Goal: Transaction & Acquisition: Purchase product/service

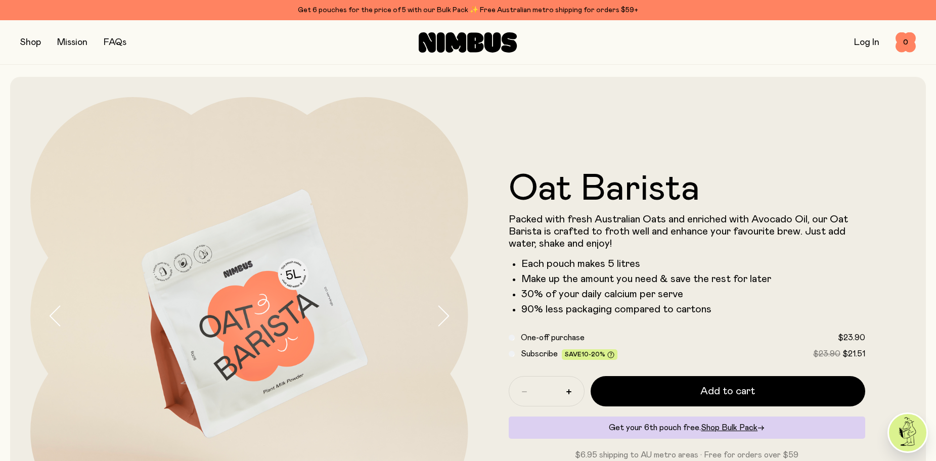
click at [111, 42] on link "FAQs" at bounding box center [115, 42] width 23 height 9
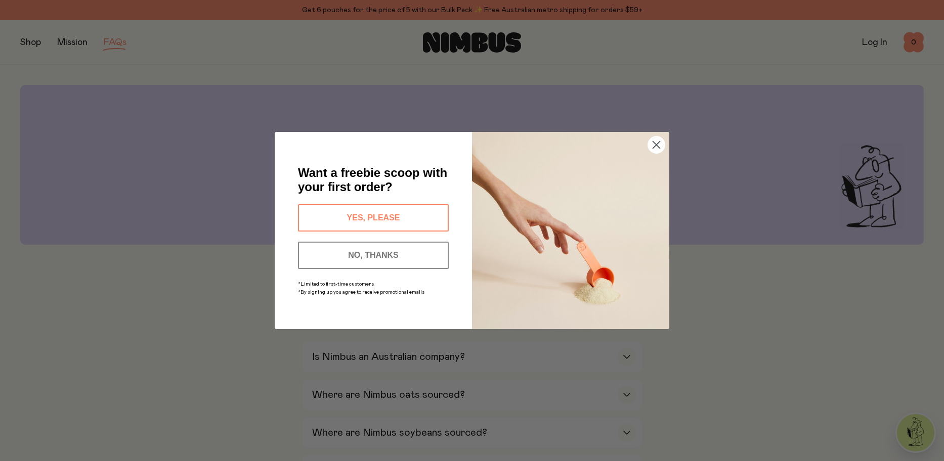
click at [654, 150] on circle "Close dialog" at bounding box center [656, 145] width 17 height 17
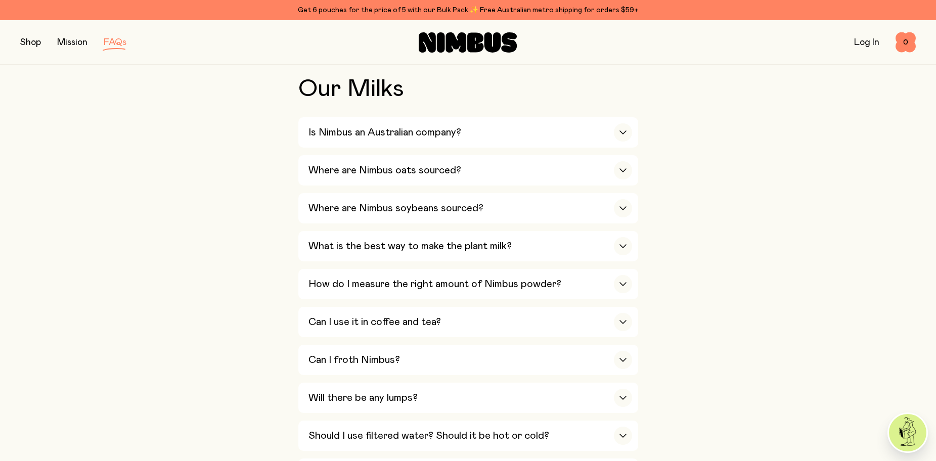
scroll to position [228, 0]
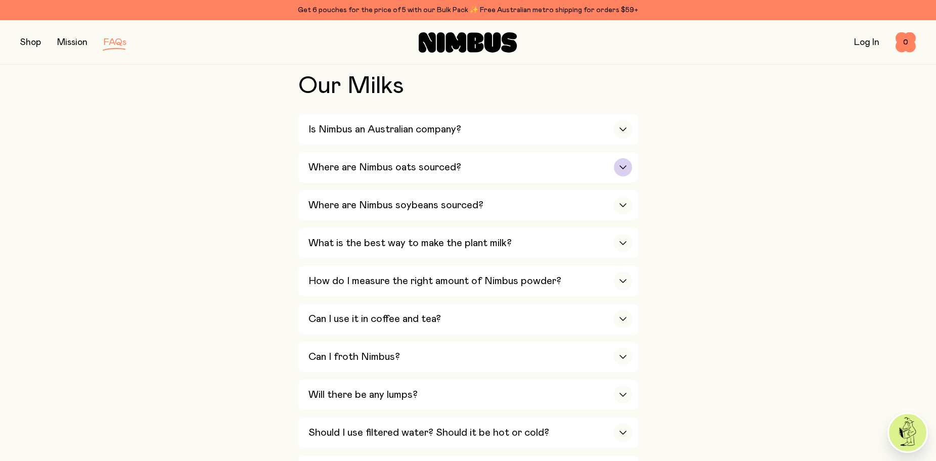
click at [360, 173] on div "Where are Nimbus oats sourced?" at bounding box center [471, 167] width 324 height 30
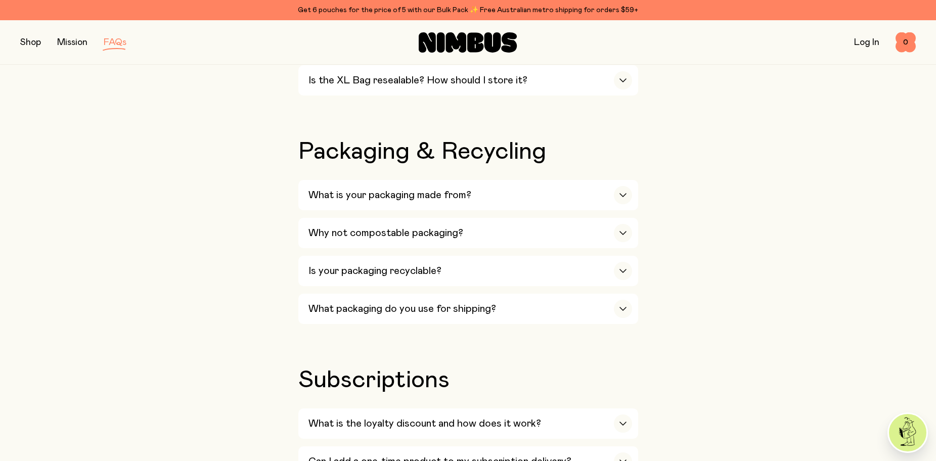
scroll to position [1012, 0]
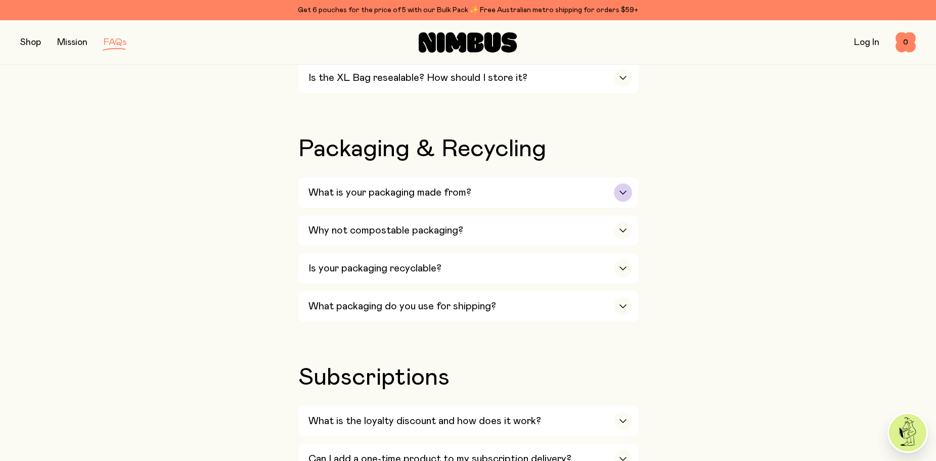
click at [386, 187] on h3 "What is your packaging made from?" at bounding box center [390, 193] width 163 height 12
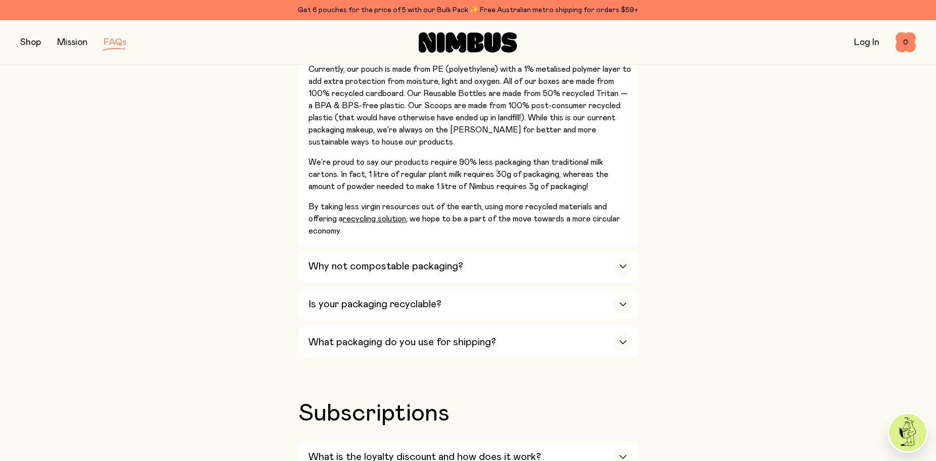
scroll to position [1163, 0]
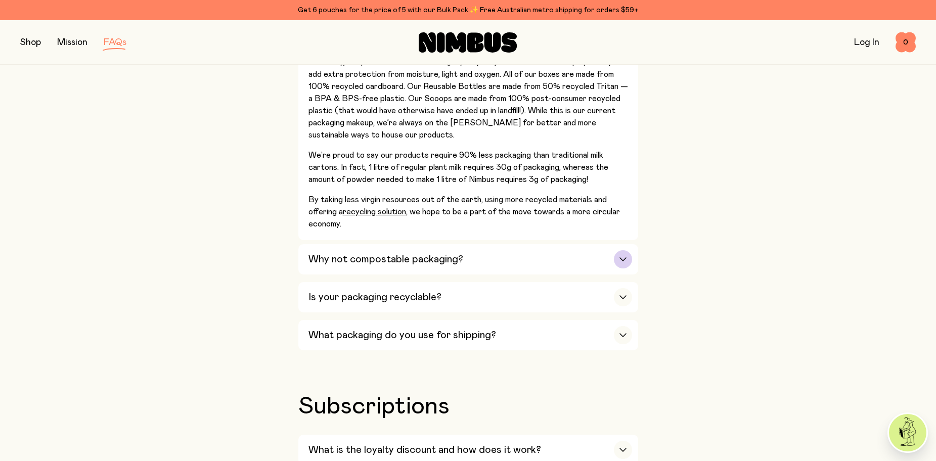
click at [338, 253] on h3 "Why not compostable packaging?" at bounding box center [386, 259] width 155 height 12
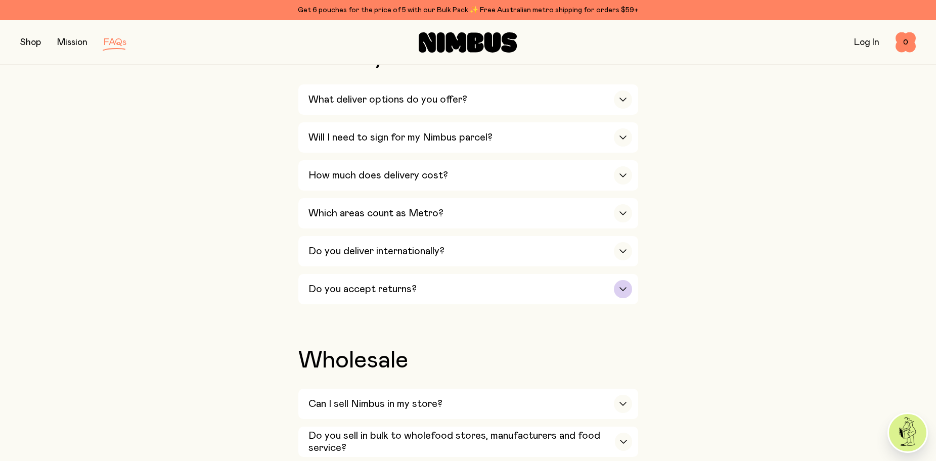
scroll to position [1745, 0]
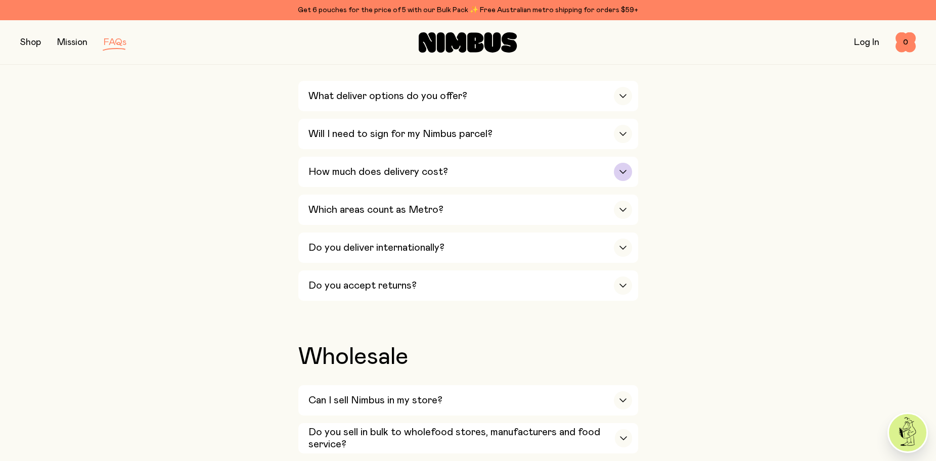
click at [408, 166] on h3 "How much does delivery cost?" at bounding box center [379, 172] width 140 height 12
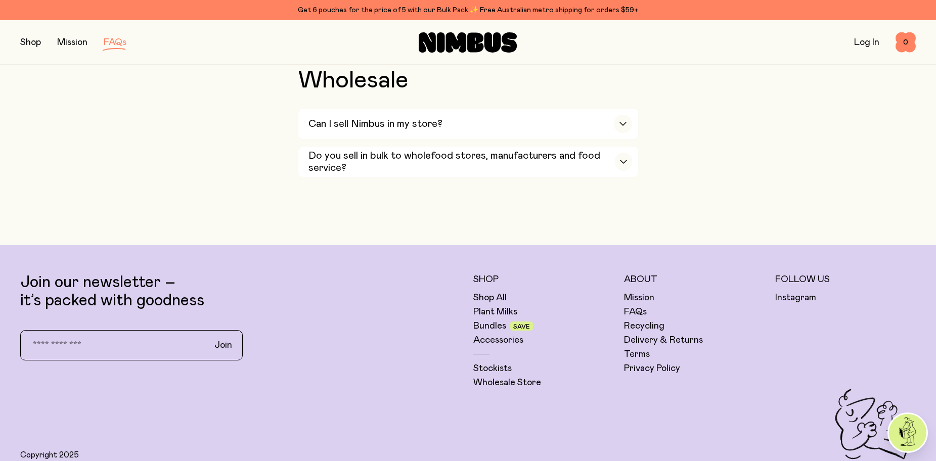
scroll to position [2087, 0]
click at [501, 361] on link "Stockists" at bounding box center [492, 367] width 38 height 12
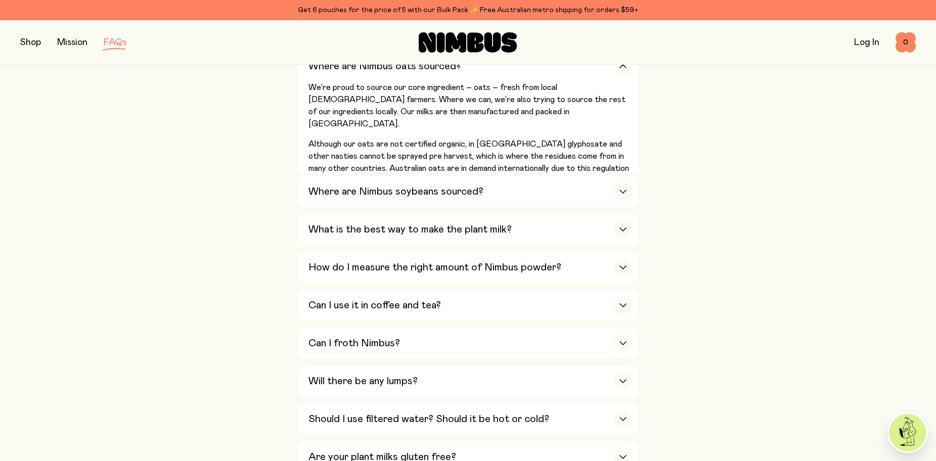
scroll to position [0, 0]
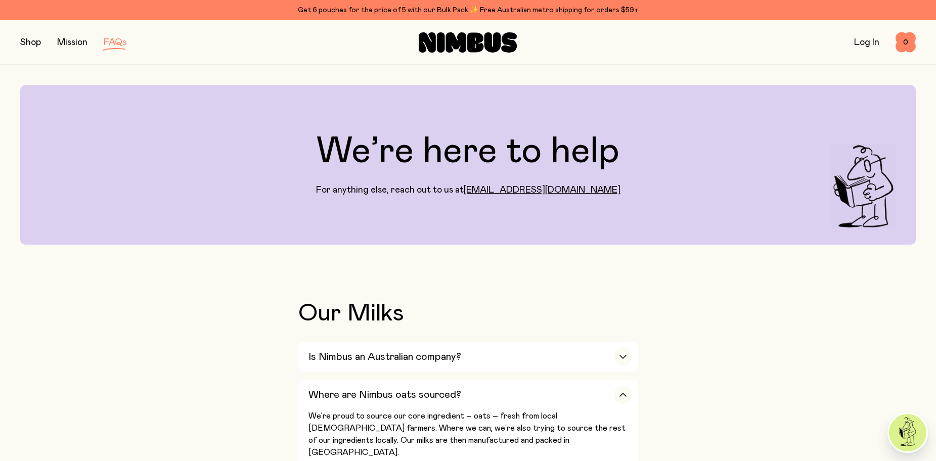
click at [32, 44] on button "button" at bounding box center [30, 42] width 21 height 14
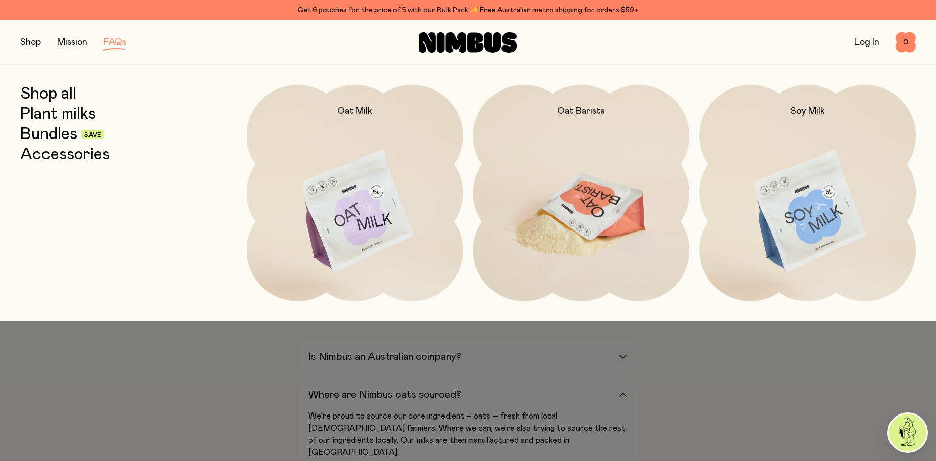
click at [594, 214] on img at bounding box center [581, 212] width 217 height 254
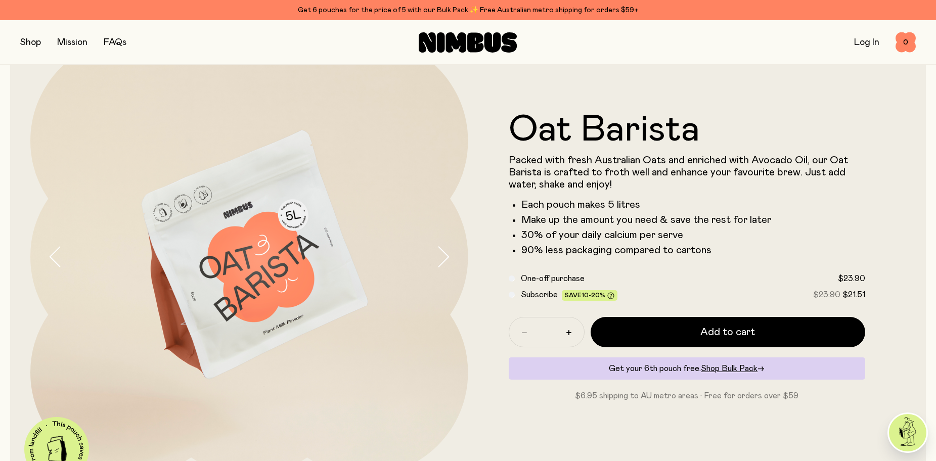
scroll to position [63, 0]
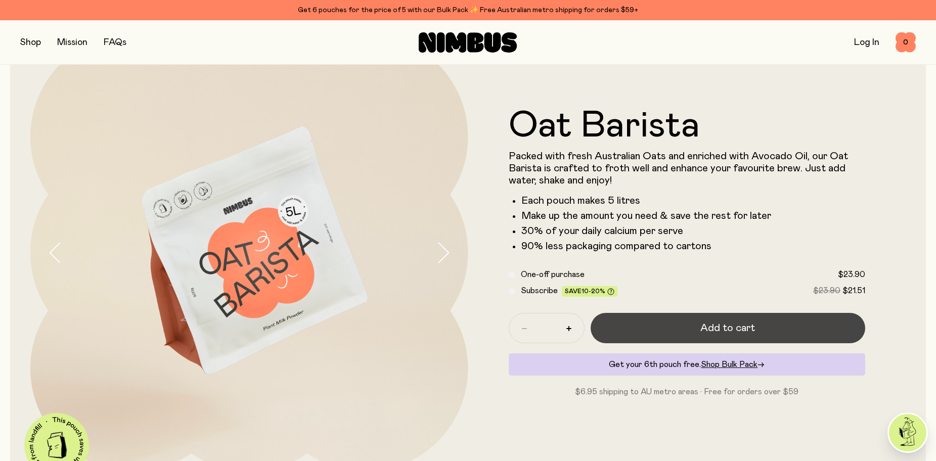
click at [741, 330] on span "Add to cart" at bounding box center [728, 328] width 55 height 14
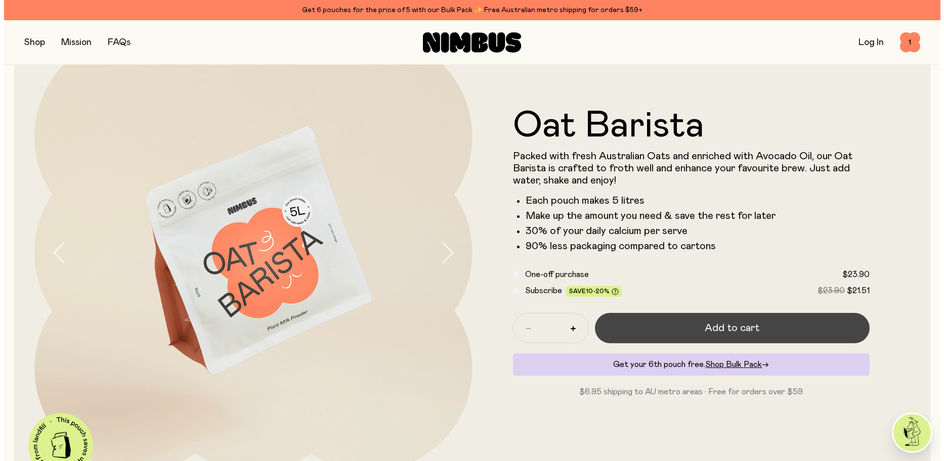
scroll to position [0, 0]
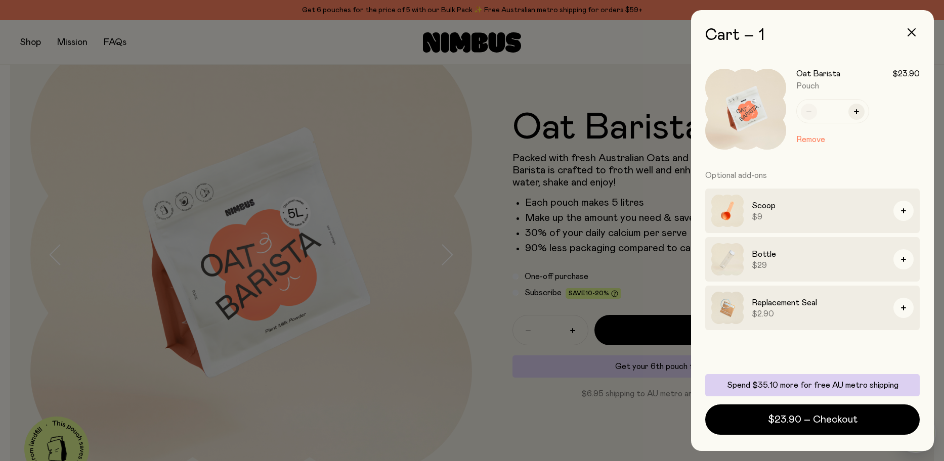
click at [728, 308] on img at bounding box center [727, 308] width 32 height 32
click at [915, 33] on icon "button" at bounding box center [912, 32] width 8 height 8
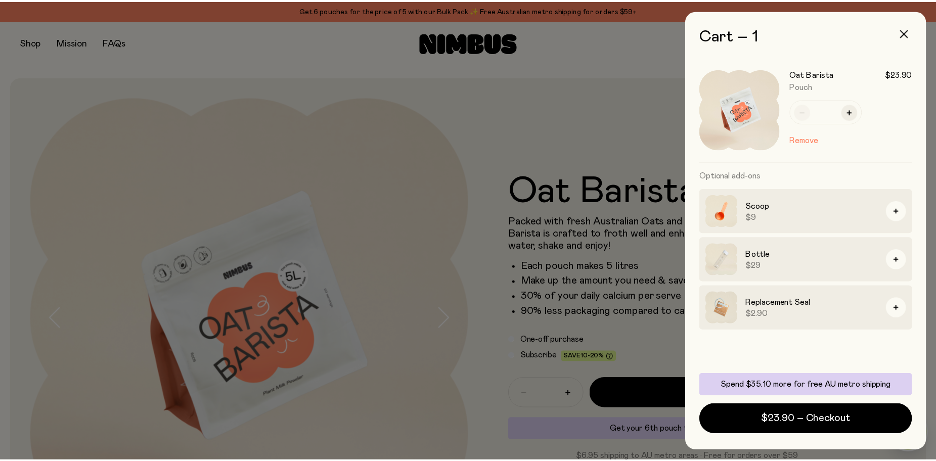
scroll to position [63, 0]
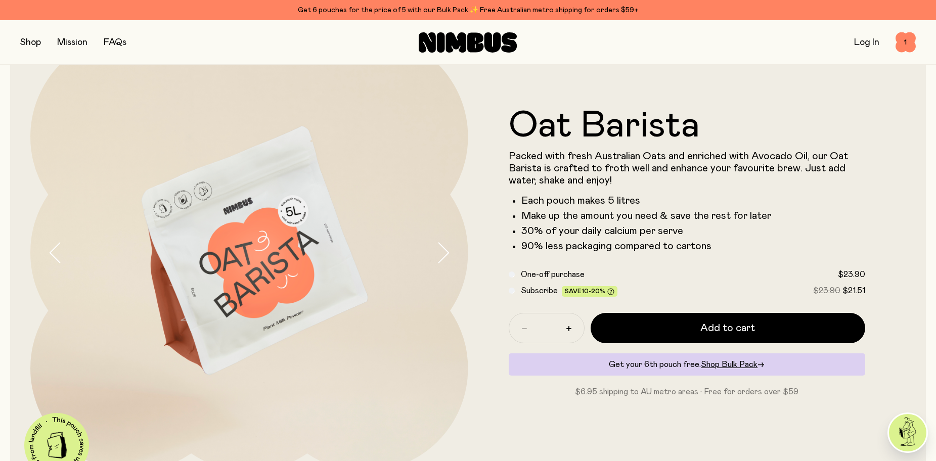
click at [36, 45] on button "button" at bounding box center [30, 42] width 21 height 14
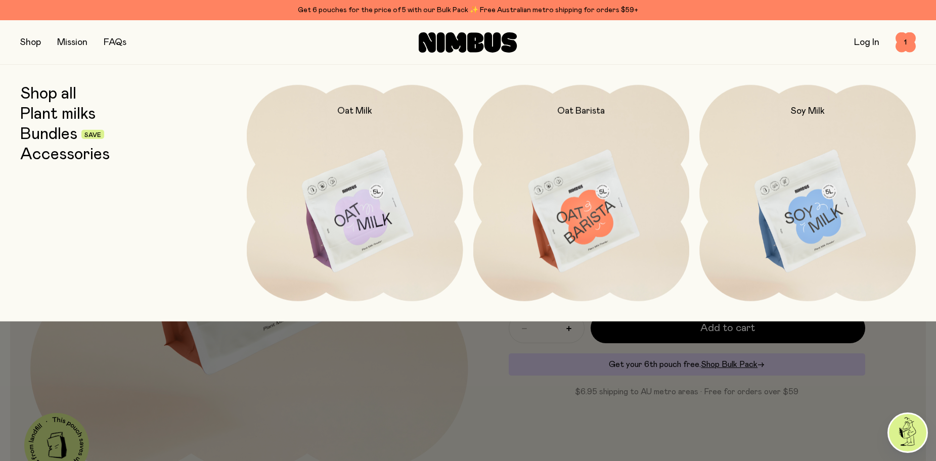
click at [40, 157] on link "Accessories" at bounding box center [65, 155] width 90 height 18
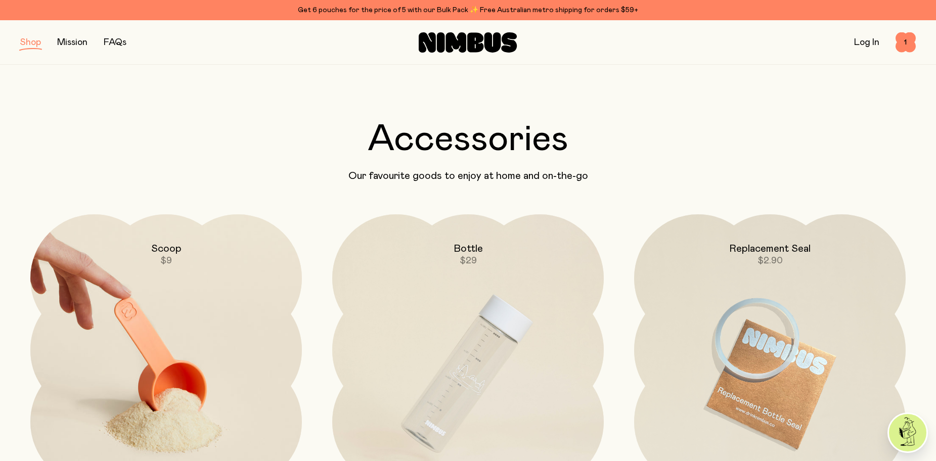
click at [144, 332] on img at bounding box center [166, 373] width 272 height 319
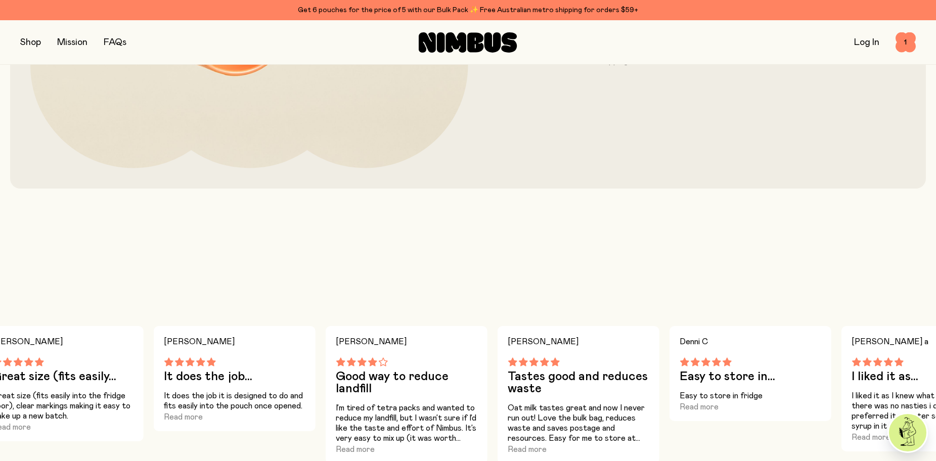
scroll to position [379, 0]
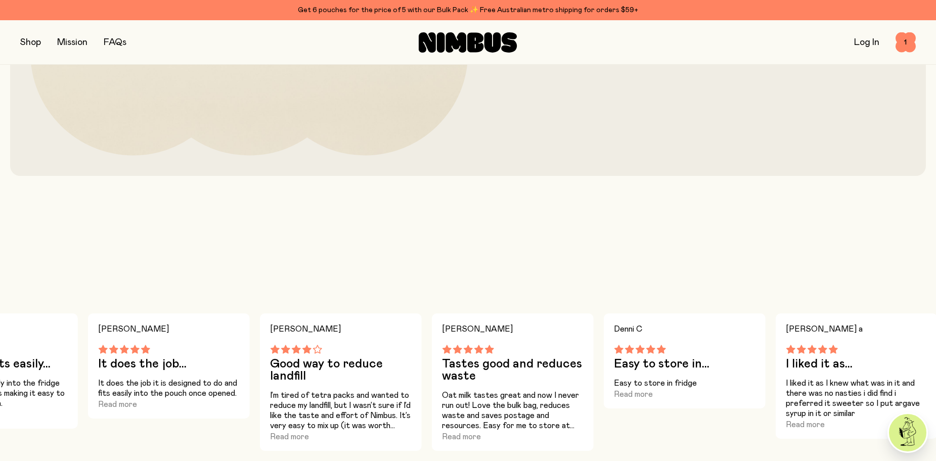
drag, startPoint x: 828, startPoint y: 405, endPoint x: 734, endPoint y: 414, distance: 94.0
click at [734, 414] on div "[PERSON_NAME] Good size and great... Good size and great that it is resealable …" at bounding box center [468, 383] width 936 height 138
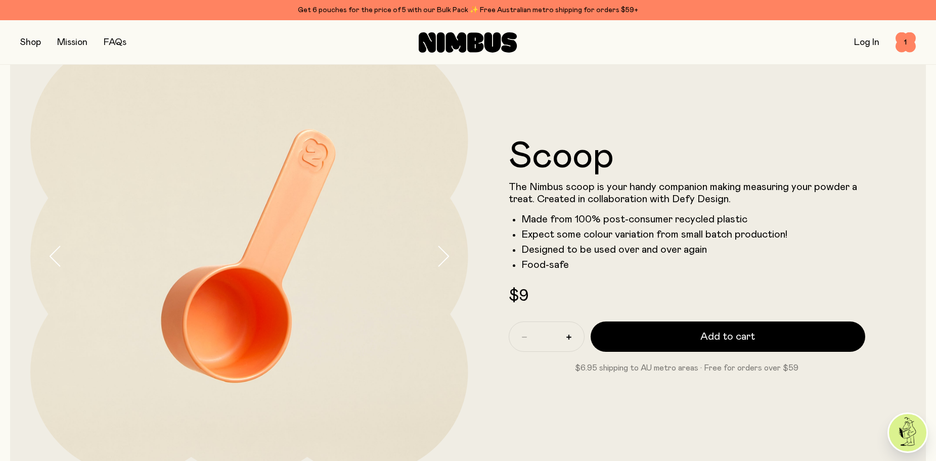
scroll to position [0, 0]
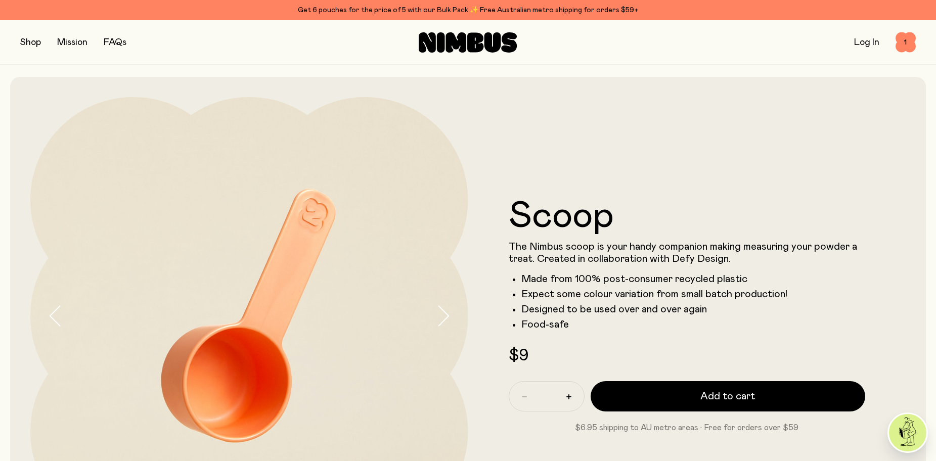
click at [121, 41] on link "FAQs" at bounding box center [115, 42] width 23 height 9
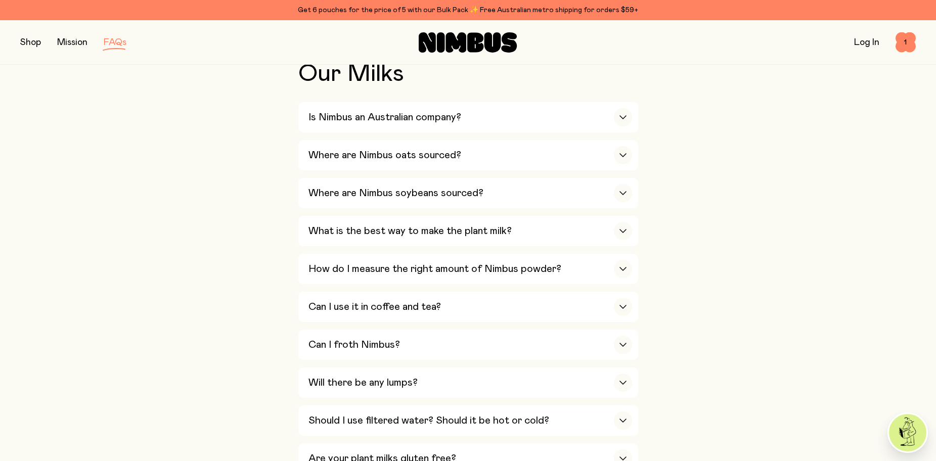
scroll to position [240, 0]
click at [387, 232] on h3 "What is the best way to make the plant milk?" at bounding box center [410, 231] width 203 height 12
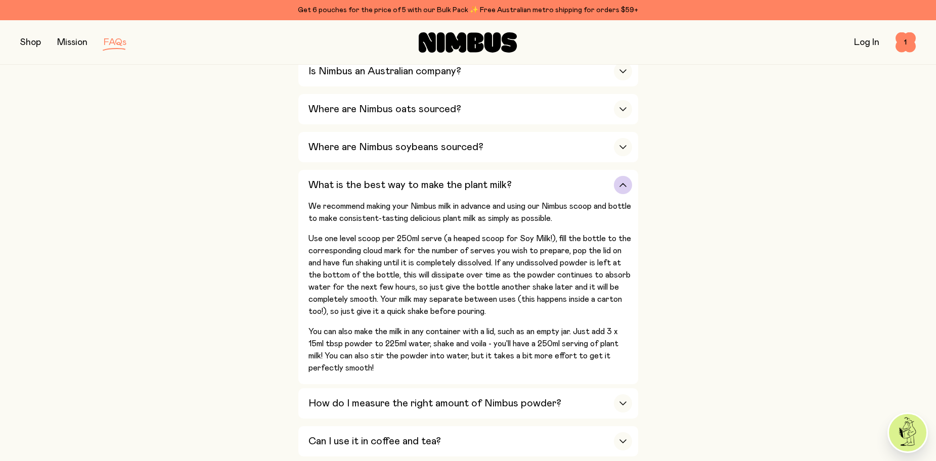
scroll to position [291, 0]
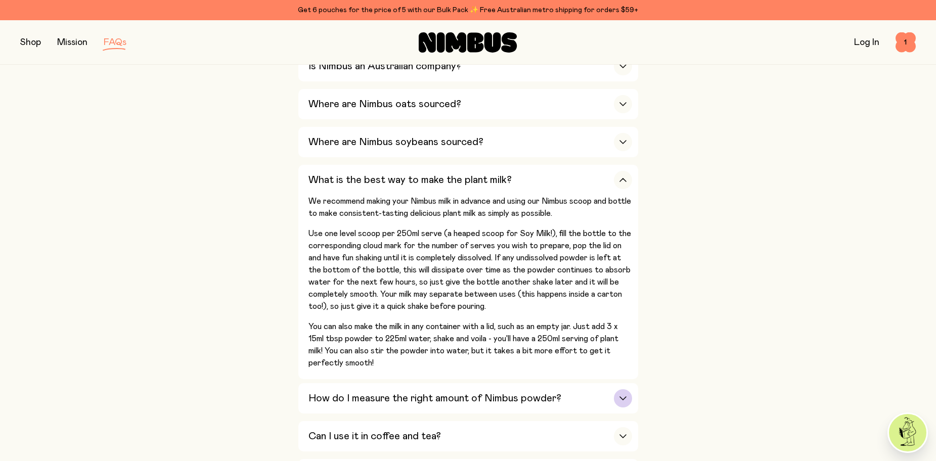
click at [415, 400] on h3 "How do I measure the right amount of Nimbus powder?" at bounding box center [435, 399] width 253 height 12
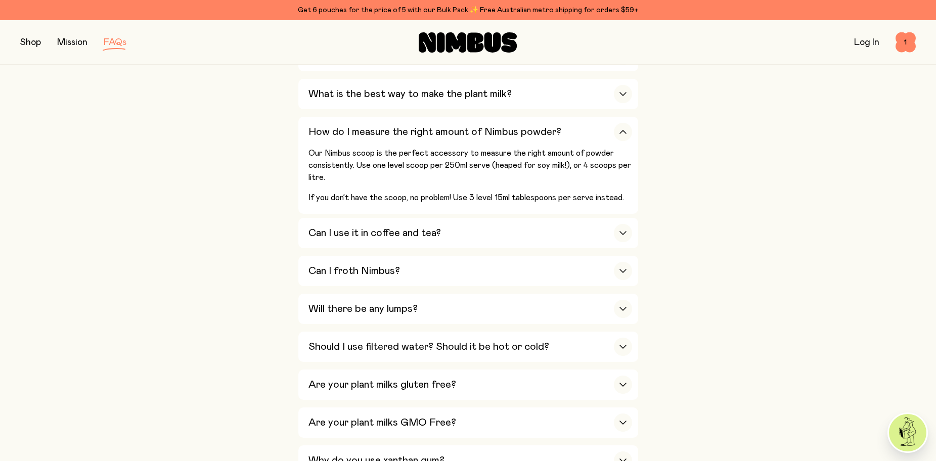
scroll to position [392, 0]
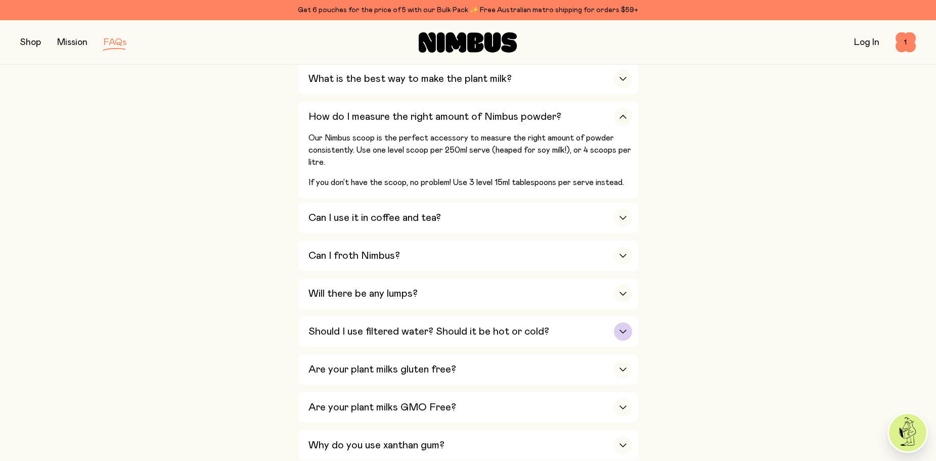
click at [503, 326] on h3 "Should I use filtered water? Should it be hot or cold?" at bounding box center [429, 332] width 241 height 12
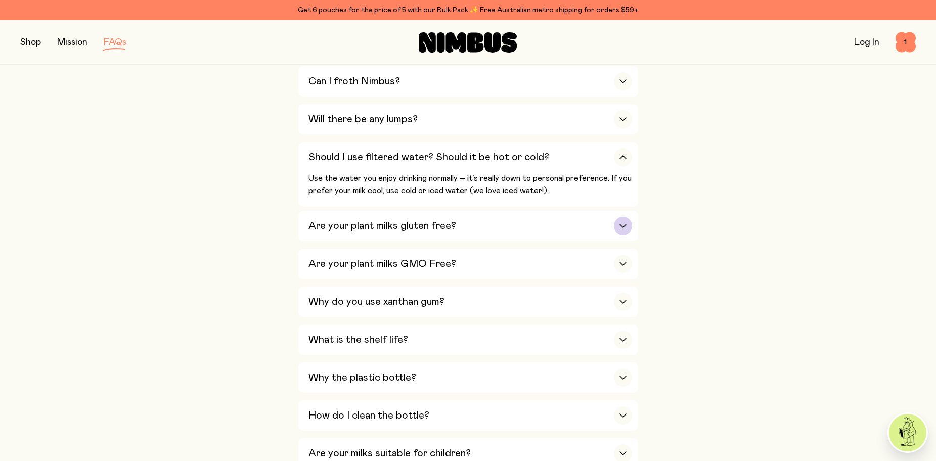
scroll to position [506, 0]
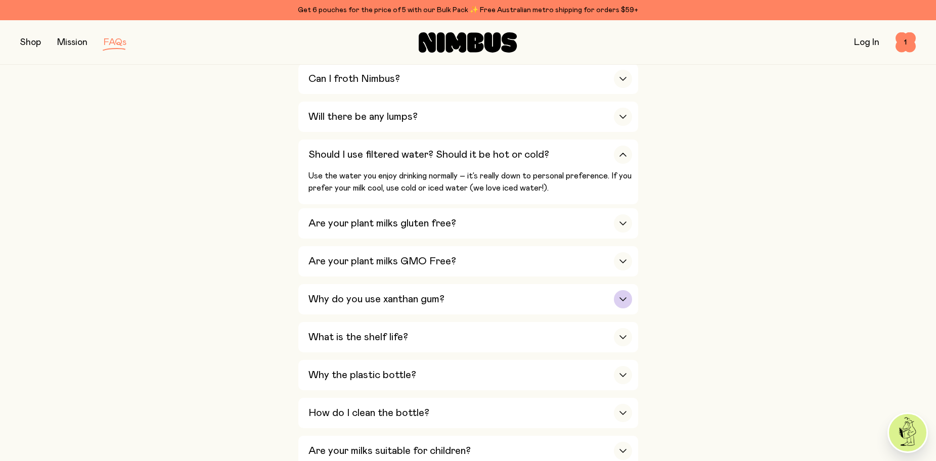
click at [434, 295] on h3 "Why do you use xanthan gum?" at bounding box center [377, 299] width 136 height 12
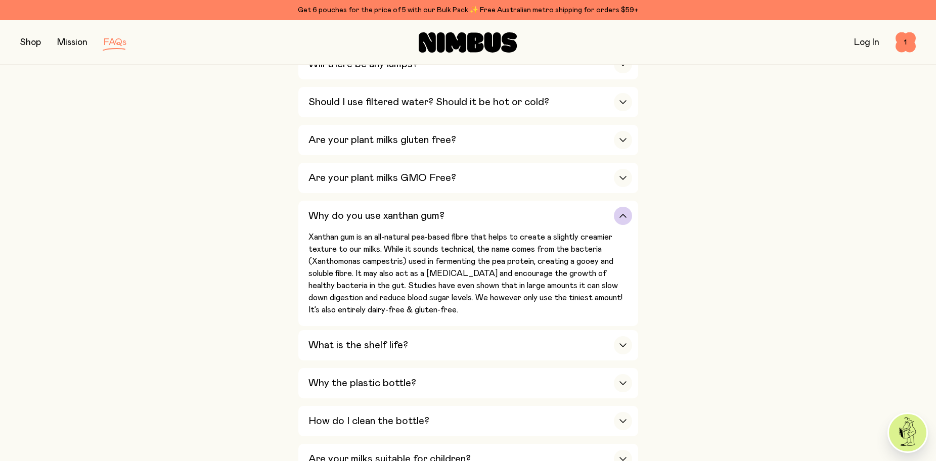
scroll to position [569, 0]
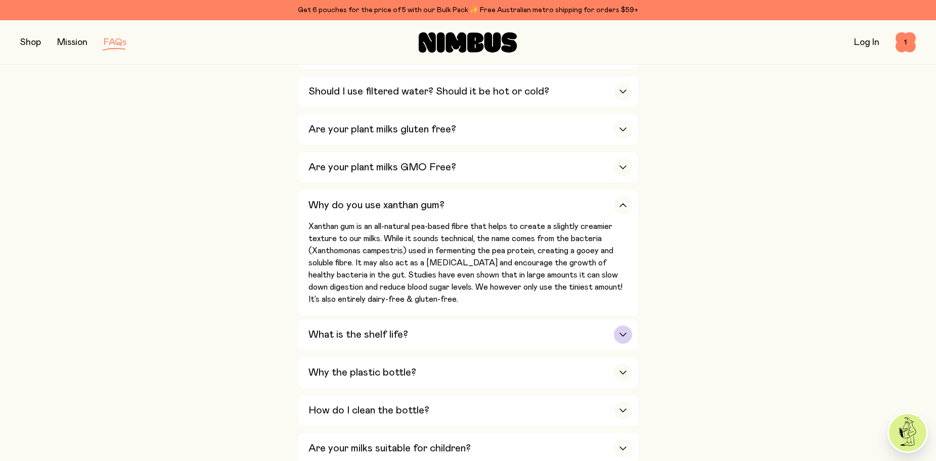
click at [387, 329] on h3 "What is the shelf life?" at bounding box center [359, 335] width 100 height 12
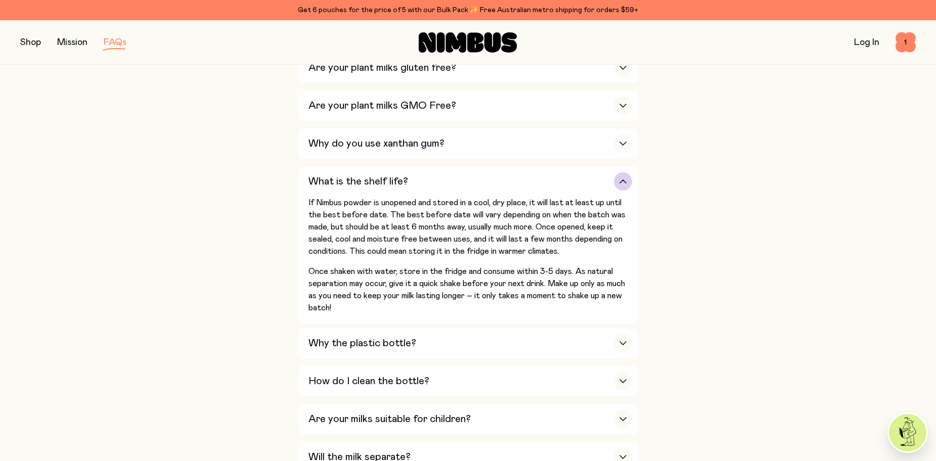
scroll to position [632, 0]
click at [387, 336] on h3 "Why the plastic bottle?" at bounding box center [363, 342] width 108 height 12
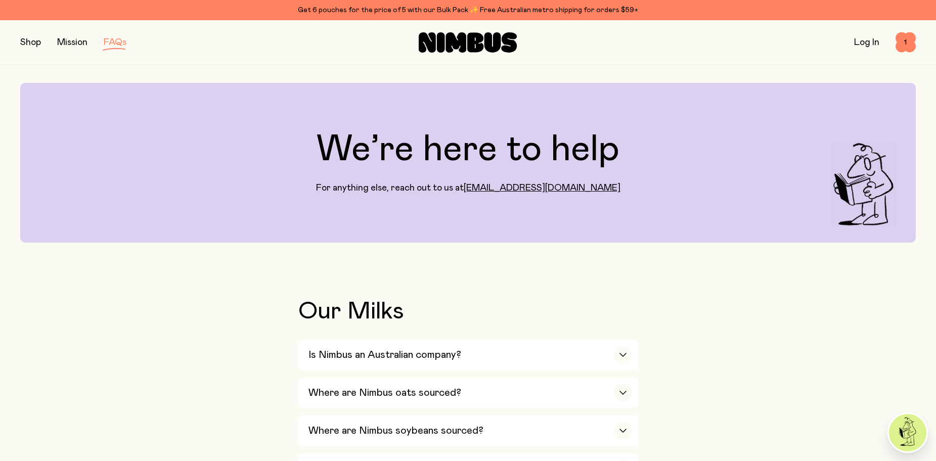
scroll to position [0, 0]
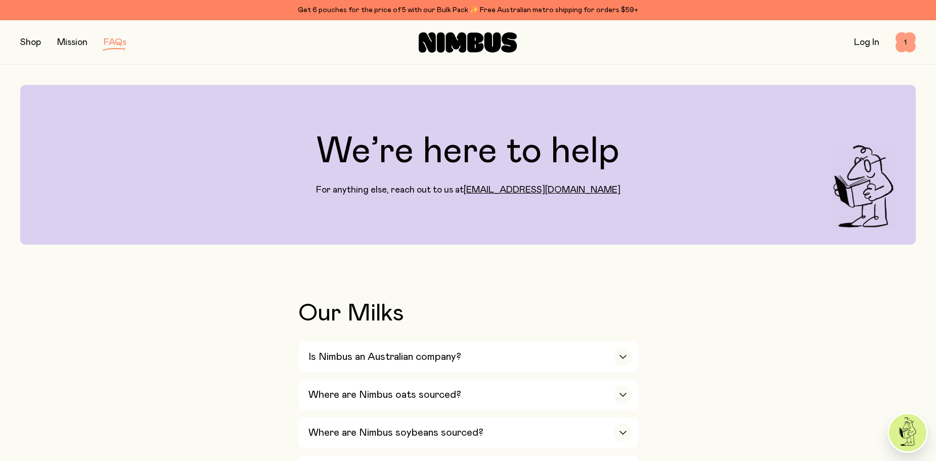
click at [910, 45] on span "1" at bounding box center [906, 42] width 20 height 20
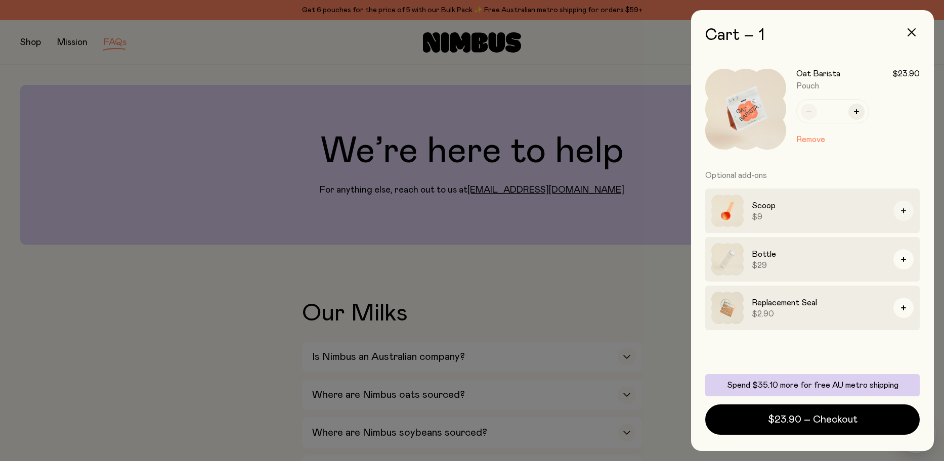
click at [903, 211] on icon "button" at bounding box center [903, 210] width 5 height 5
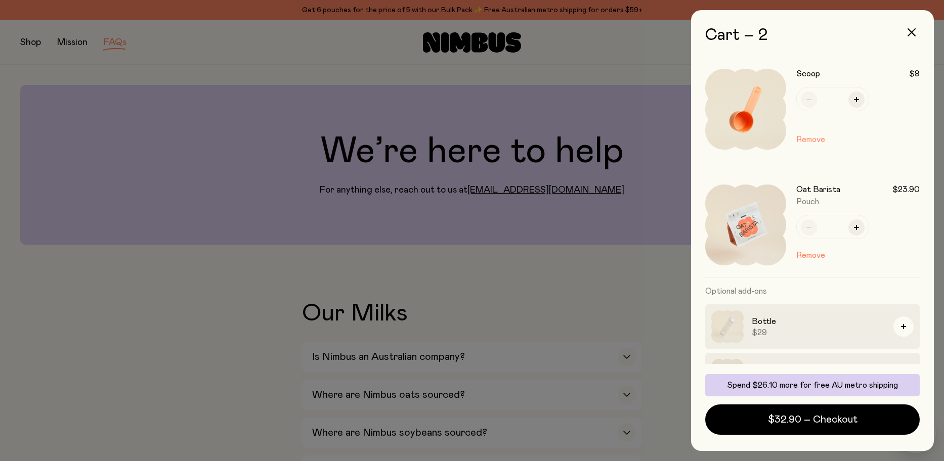
click at [815, 141] on button "Remove" at bounding box center [810, 140] width 29 height 12
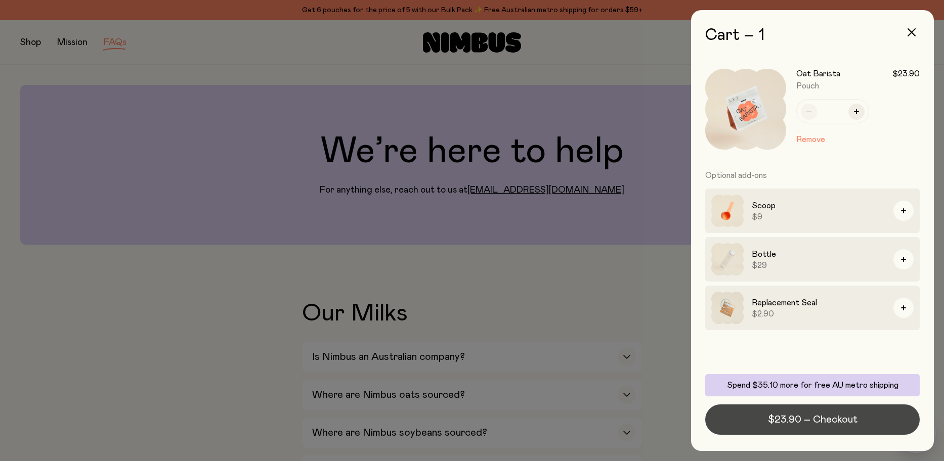
click at [824, 423] on span "$23.90 – Checkout" at bounding box center [813, 420] width 90 height 14
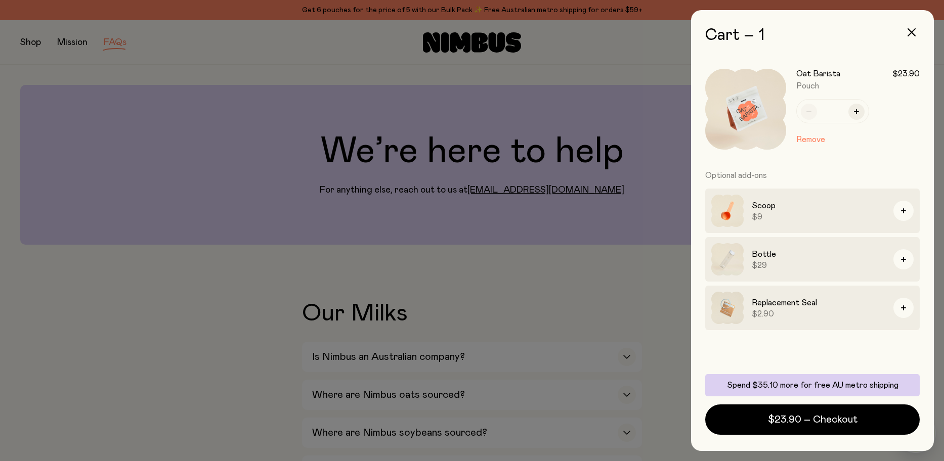
click at [618, 76] on div at bounding box center [472, 230] width 944 height 461
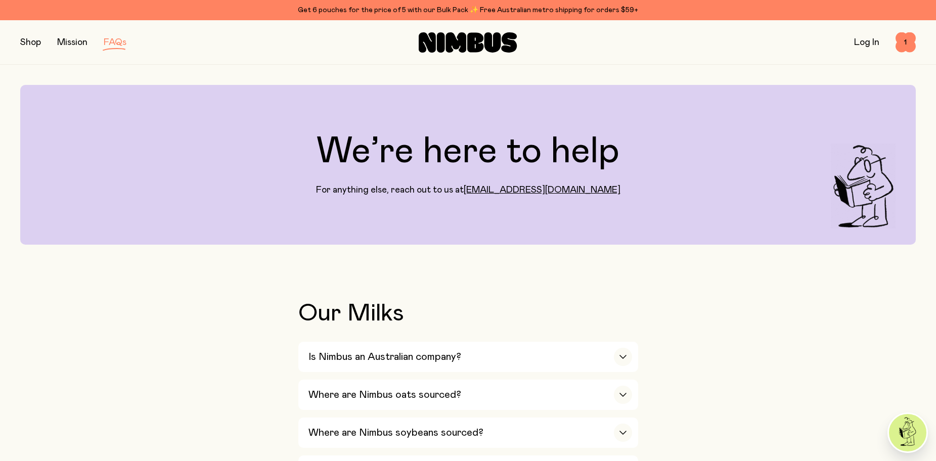
click at [120, 44] on link "FAQs" at bounding box center [115, 42] width 23 height 9
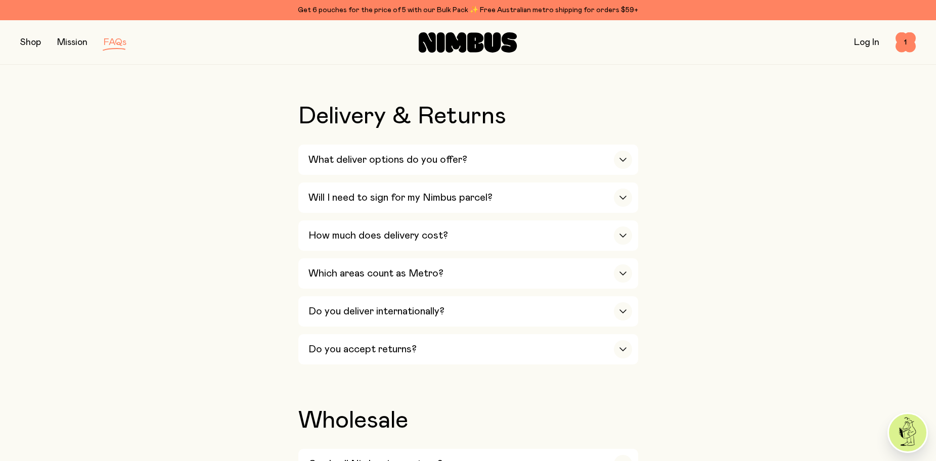
scroll to position [1758, 0]
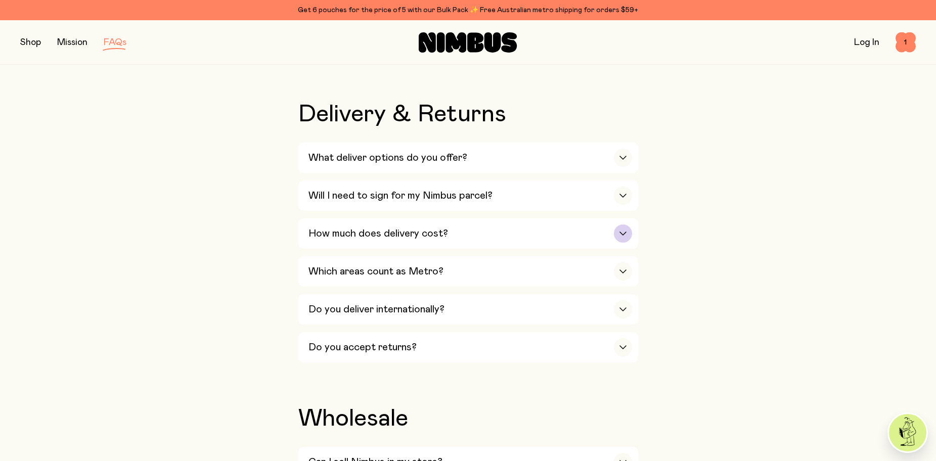
click at [423, 228] on h3 "How much does delivery cost?" at bounding box center [379, 234] width 140 height 12
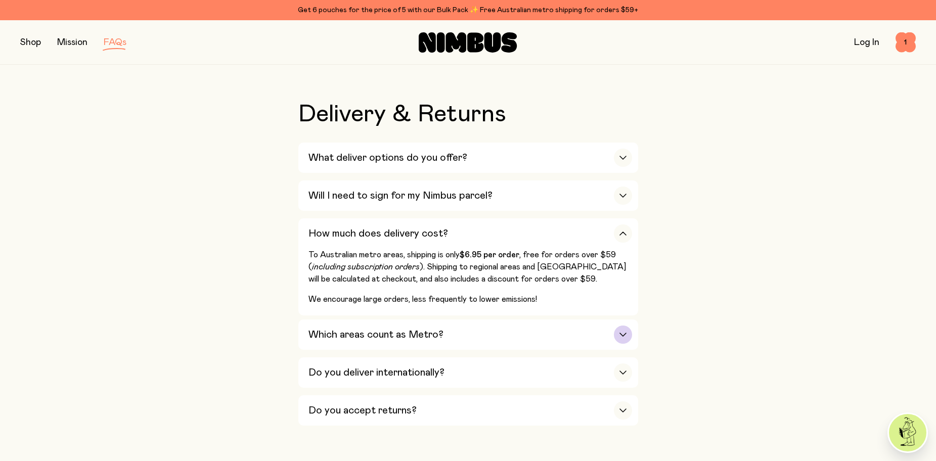
click at [432, 329] on h3 "Which areas count as Metro?" at bounding box center [376, 335] width 135 height 12
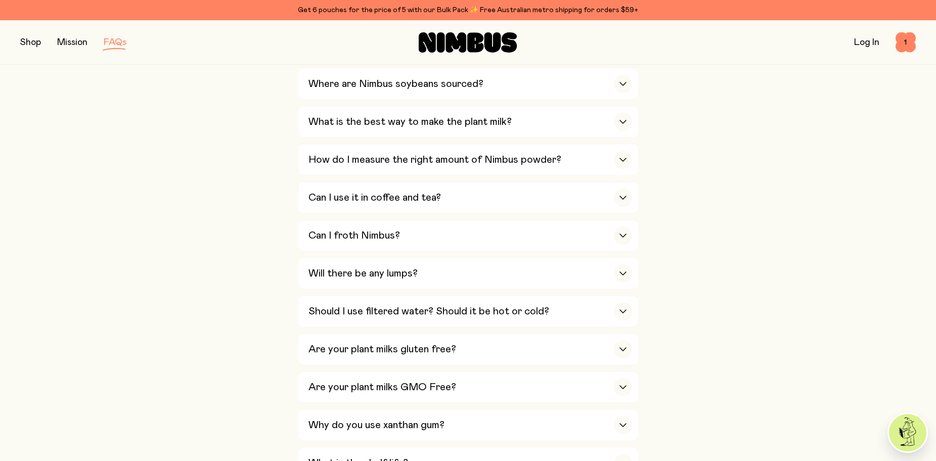
scroll to position [329, 0]
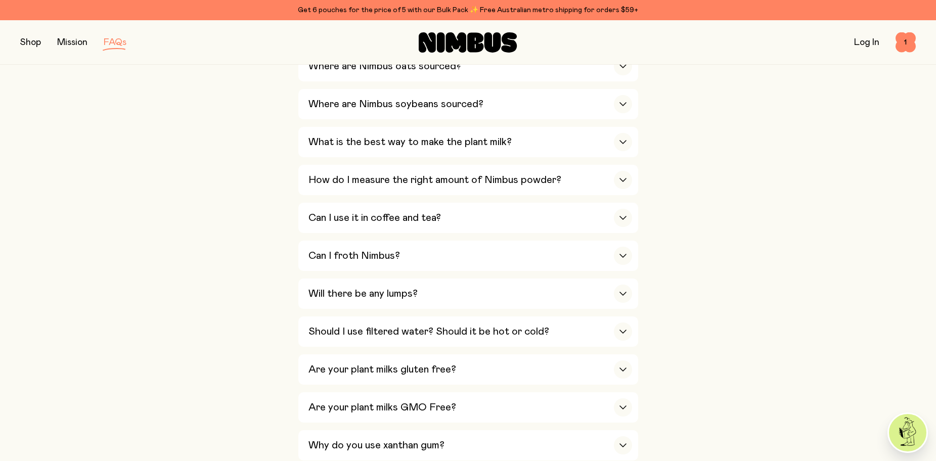
click at [911, 438] on img at bounding box center [907, 432] width 37 height 37
click at [913, 47] on span "1" at bounding box center [906, 42] width 20 height 20
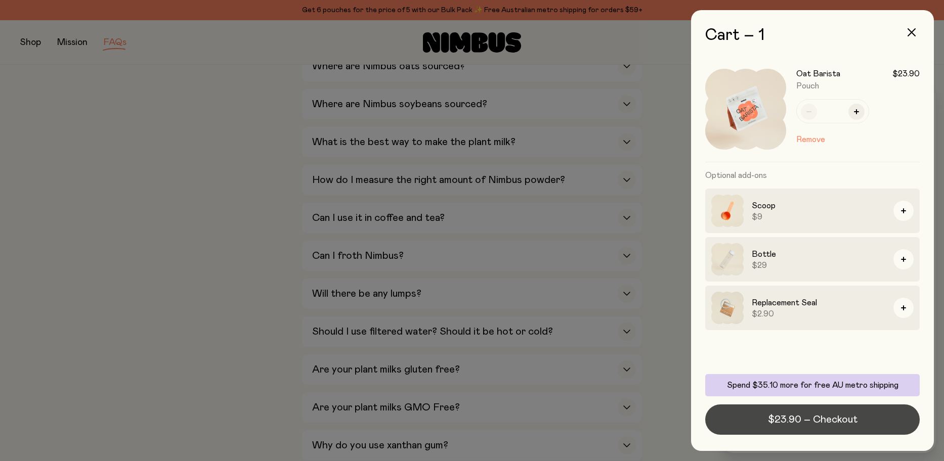
click at [859, 421] on button "$23.90 – Checkout" at bounding box center [812, 420] width 214 height 30
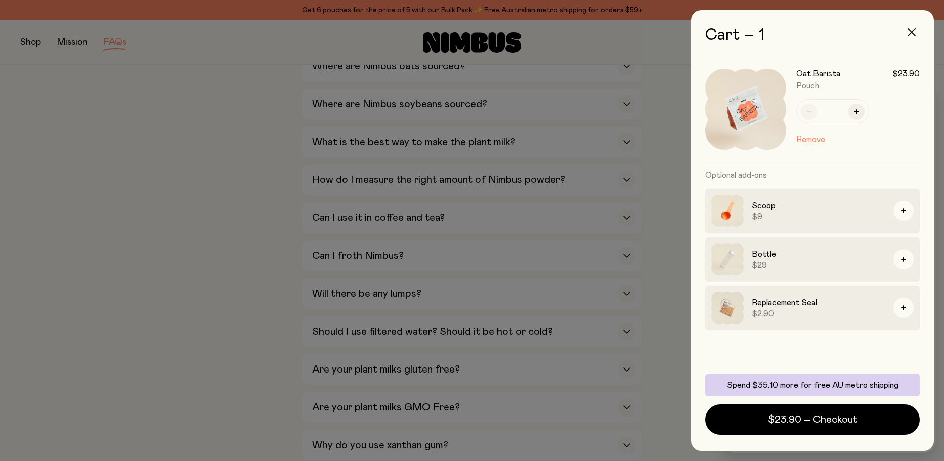
click at [911, 36] on button "button" at bounding box center [911, 32] width 24 height 24
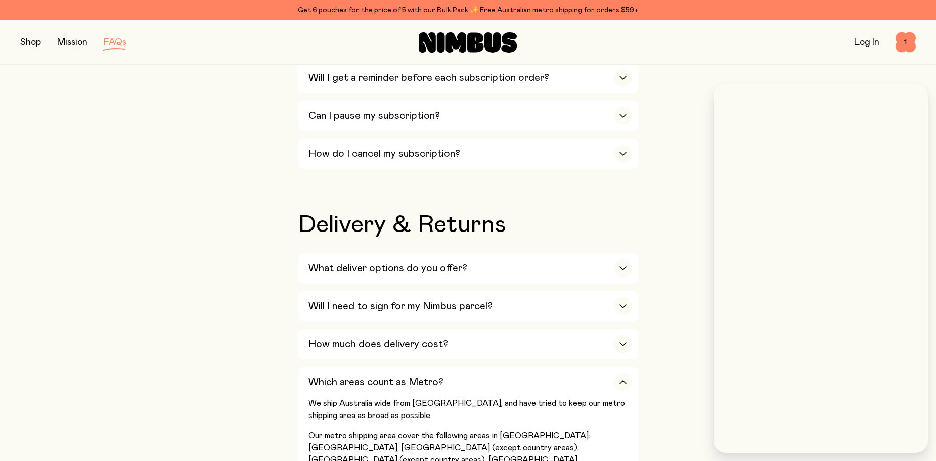
scroll to position [1758, 0]
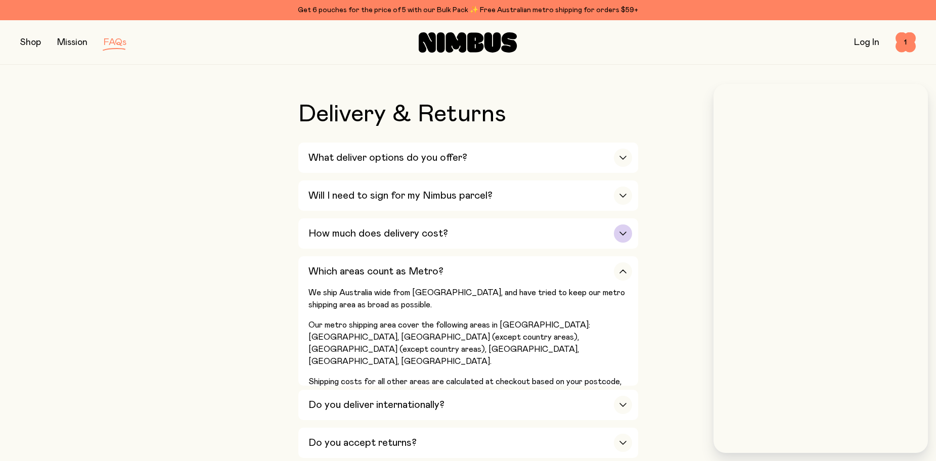
click at [418, 228] on h3 "How much does delivery cost?" at bounding box center [379, 234] width 140 height 12
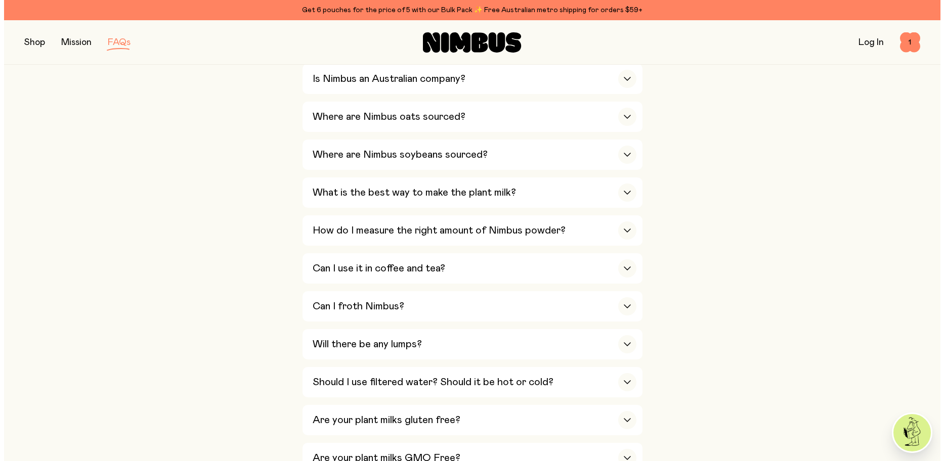
scroll to position [0, 0]
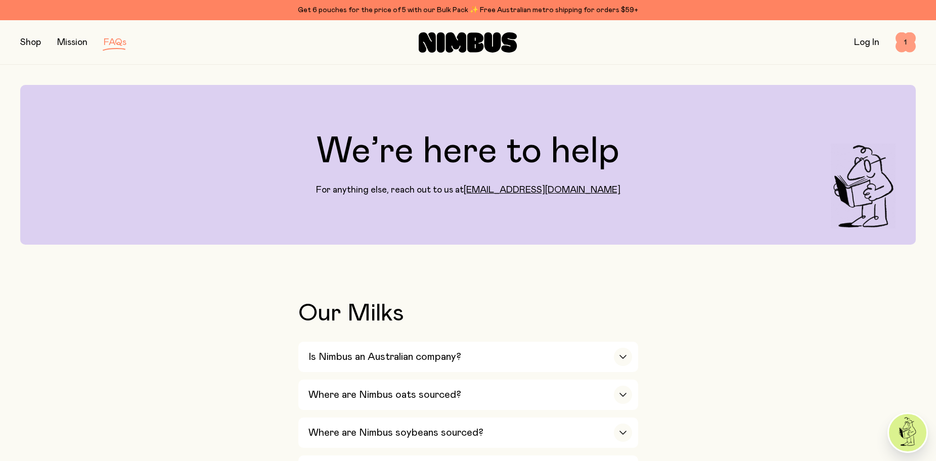
click at [907, 44] on span "1" at bounding box center [906, 42] width 20 height 20
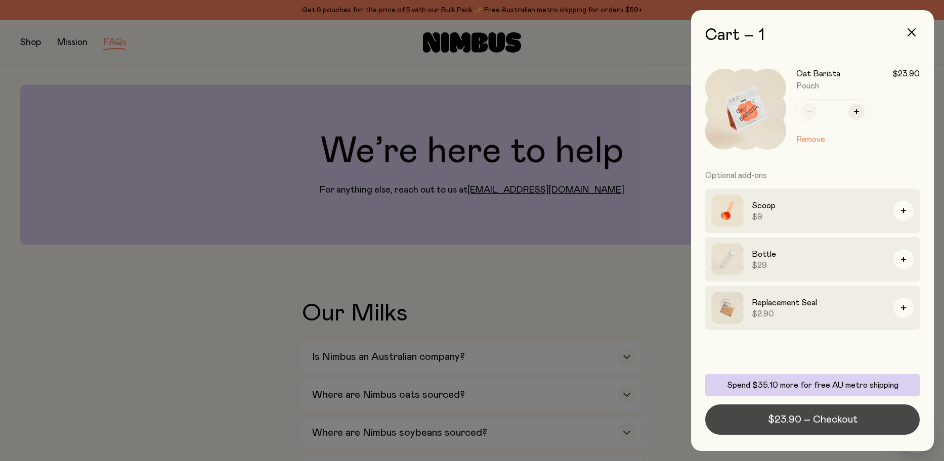
click at [853, 418] on span "$23.90 – Checkout" at bounding box center [813, 420] width 90 height 14
